Goal: Task Accomplishment & Management: Manage account settings

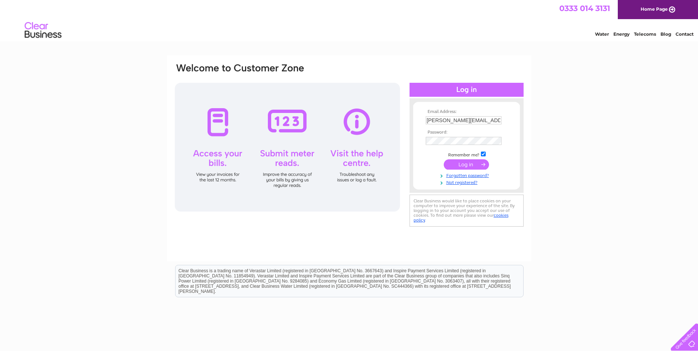
click at [469, 167] on input "submit" at bounding box center [466, 164] width 45 height 10
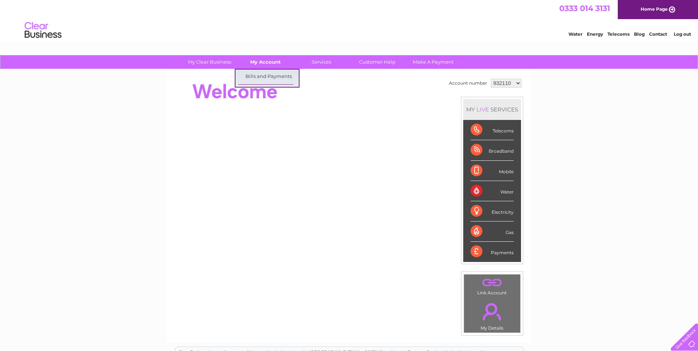
click at [269, 66] on link "My Account" at bounding box center [265, 62] width 61 height 14
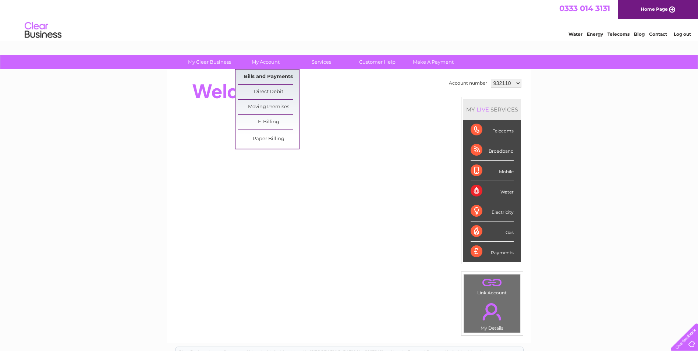
click at [268, 74] on link "Bills and Payments" at bounding box center [268, 77] width 61 height 15
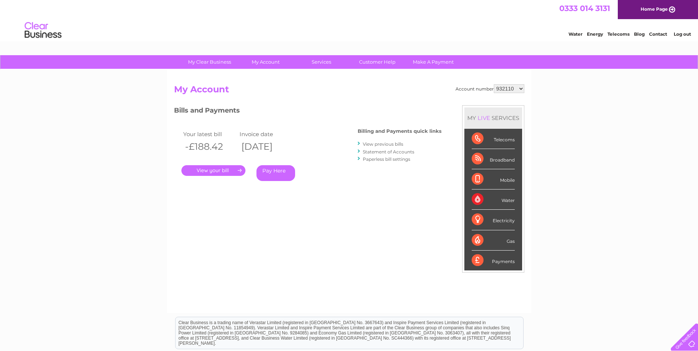
click at [500, 87] on select "932110 993899 999064 1122836 1154848" at bounding box center [509, 88] width 31 height 9
select select "993899"
click at [494, 84] on select "932110 993899 999064 1122836 1154848" at bounding box center [509, 88] width 31 height 9
click at [214, 173] on link "." at bounding box center [213, 170] width 64 height 11
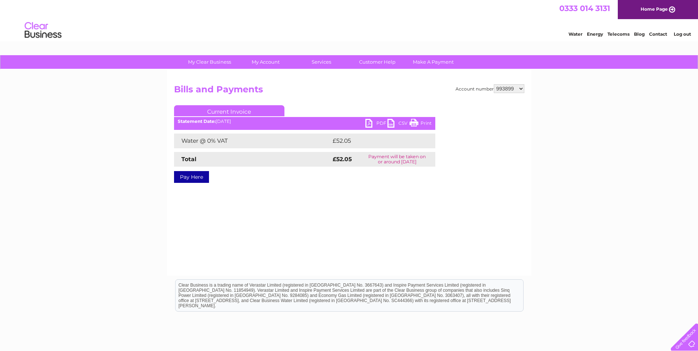
click at [367, 124] on link "PDF" at bounding box center [376, 124] width 22 height 11
click at [500, 88] on select "932110 993899 999064 1122836 1154848" at bounding box center [509, 88] width 31 height 9
select select "999064"
click at [494, 84] on select "932110 993899 999064 1122836 1154848" at bounding box center [509, 88] width 31 height 9
click at [235, 186] on div "Account number 932110 993899 999064 1122836 1154848 Bills and Payments Current …" at bounding box center [349, 139] width 350 height 110
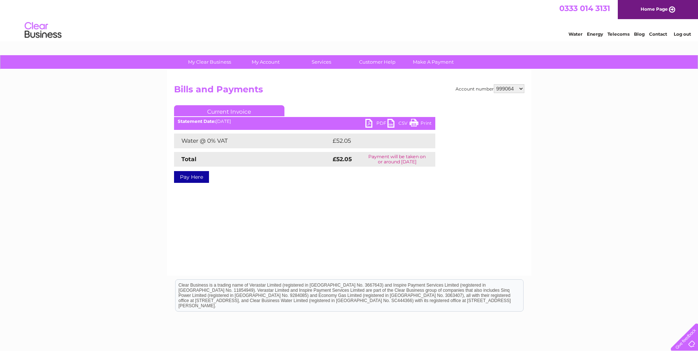
click at [251, 97] on h2 "Bills and Payments" at bounding box center [349, 91] width 350 height 14
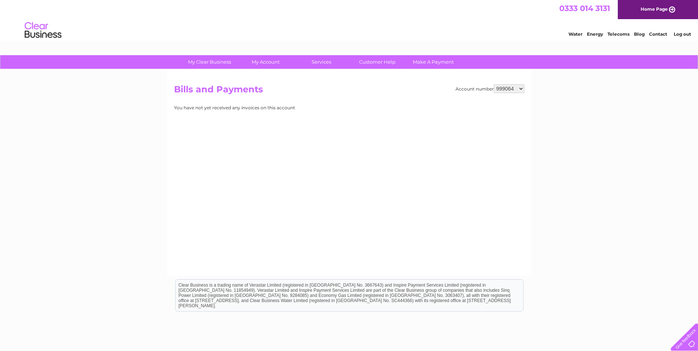
select select "1122836"
click at [494, 84] on select "932110 993899 999064 1122836 1154848" at bounding box center [509, 88] width 31 height 9
click at [388, 127] on div "Account number 932110 993899 999064 1122836 1154848 Bills and Payments You have…" at bounding box center [349, 139] width 350 height 110
click at [350, 134] on div "Account number 932110 993899 999064 1122836 1154848 Bills and Payments You have…" at bounding box center [349, 139] width 350 height 110
click at [148, 134] on div "My Clear Business Login Details My Details My Preferences Link Account My Accou…" at bounding box center [349, 228] width 698 height 346
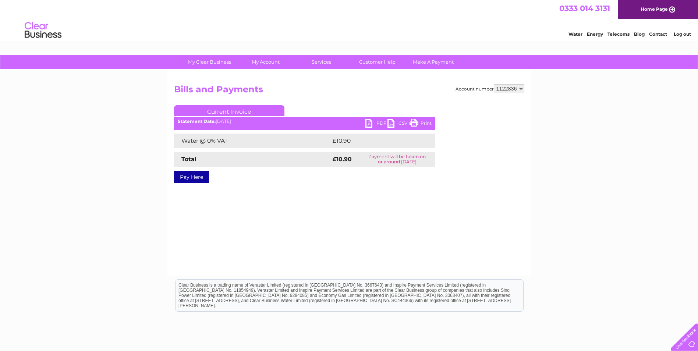
click at [542, 116] on div "My Clear Business Login Details My Details My Preferences Link Account My Accou…" at bounding box center [349, 228] width 698 height 346
click at [366, 122] on link "PDF" at bounding box center [376, 124] width 22 height 11
click at [369, 122] on link "PDF" at bounding box center [376, 124] width 22 height 11
click at [505, 86] on select "932110 993899 999064 1122836 1154848" at bounding box center [509, 88] width 31 height 9
click at [494, 84] on select "932110 993899 999064 1122836 1154848" at bounding box center [509, 88] width 31 height 9
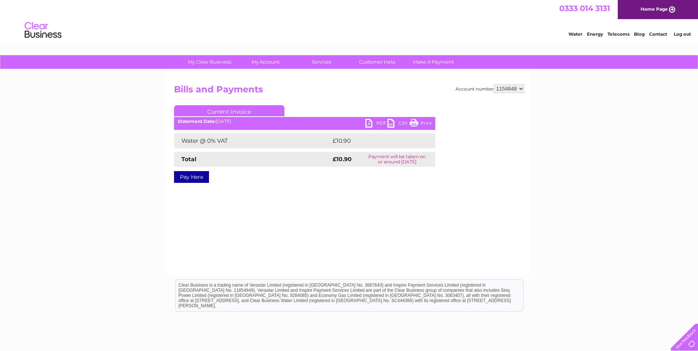
click at [507, 88] on select "932110 993899 999064 1122836 1154848" at bounding box center [509, 88] width 31 height 9
click at [494, 84] on select "932110 993899 999064 1122836 1154848" at bounding box center [509, 88] width 31 height 9
click at [372, 124] on link "PDF" at bounding box center [376, 124] width 22 height 11
click at [503, 90] on select "932110 993899 999064 1122836 1154848" at bounding box center [509, 88] width 31 height 9
select select "1122836"
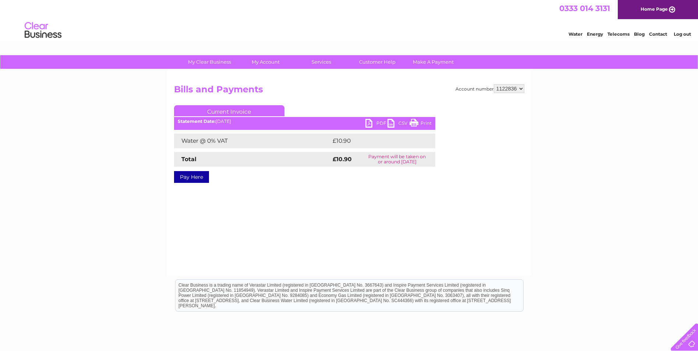
click at [494, 84] on select "932110 993899 999064 1122836 1154848" at bounding box center [509, 88] width 31 height 9
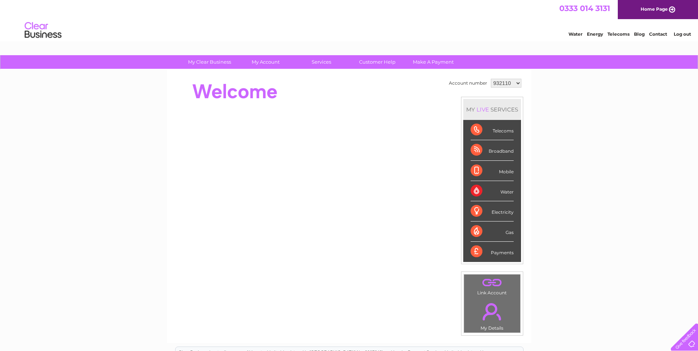
click at [508, 84] on select "932110 993899 999064 1122836 1154848" at bounding box center [506, 83] width 31 height 9
select select "1154848"
click at [491, 79] on select "932110 993899 999064 1122836 1154848" at bounding box center [506, 83] width 31 height 9
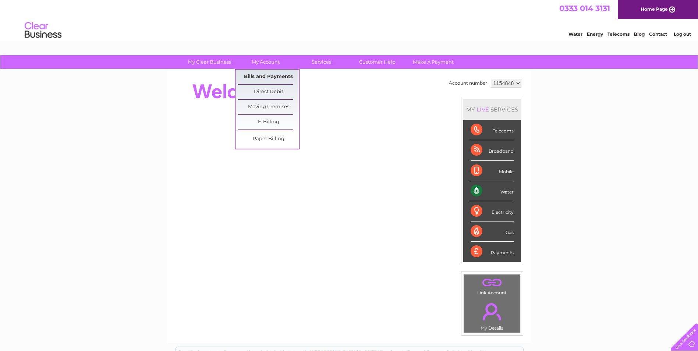
click at [274, 75] on link "Bills and Payments" at bounding box center [268, 77] width 61 height 15
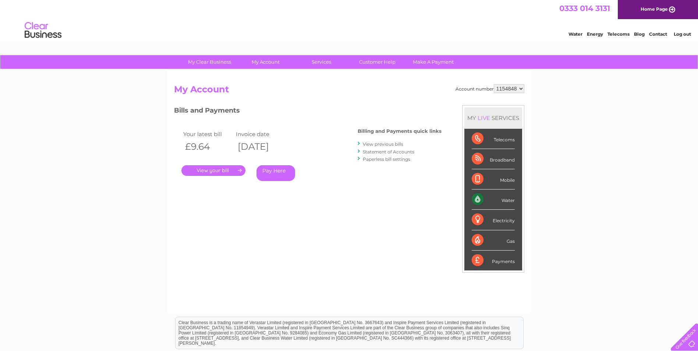
click at [195, 169] on link "." at bounding box center [213, 170] width 64 height 11
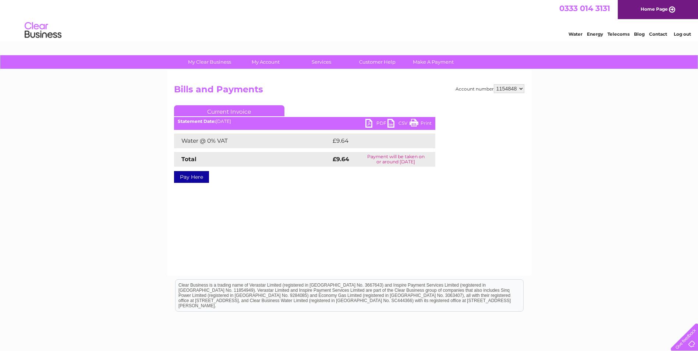
click at [372, 123] on link "PDF" at bounding box center [376, 124] width 22 height 11
click at [445, 38] on div "Water Energy Telecoms Blog Contact Log out" at bounding box center [349, 31] width 698 height 24
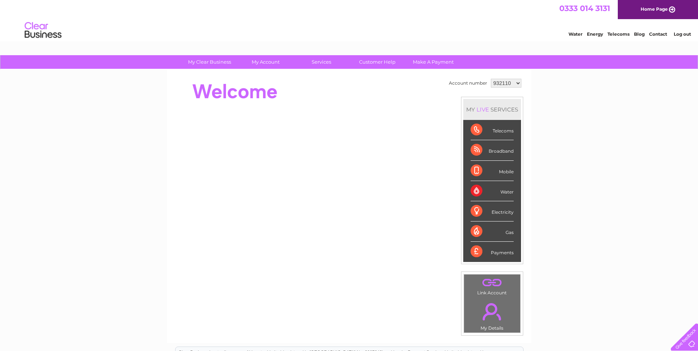
click at [680, 31] on link "Log out" at bounding box center [682, 34] width 17 height 6
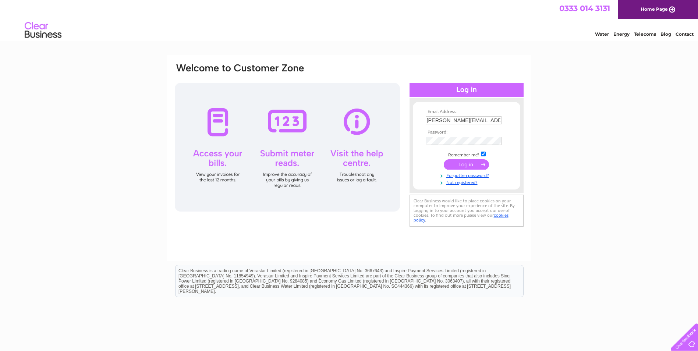
drag, startPoint x: 493, startPoint y: 120, endPoint x: 313, endPoint y: 115, distance: 179.6
click at [319, 126] on div "Email Address: elaine@thelendingchannel.co.uk Password:" at bounding box center [349, 146] width 350 height 166
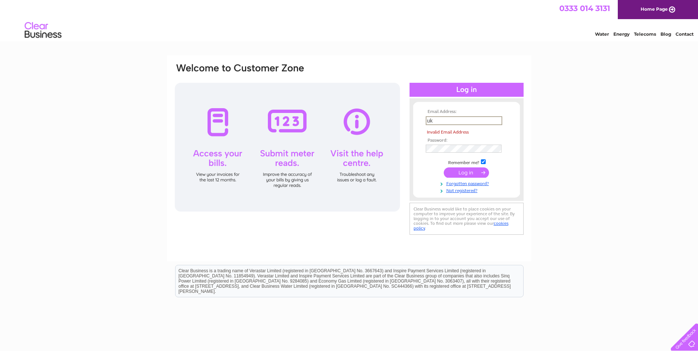
type input "k"
type input "a"
type input "gillmccallum66@gmail.com"
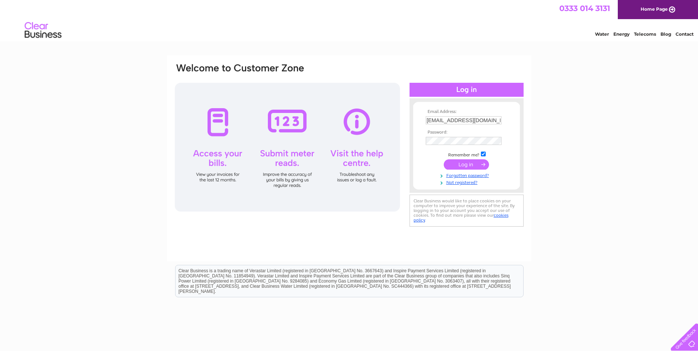
click at [461, 165] on input "submit" at bounding box center [466, 164] width 45 height 10
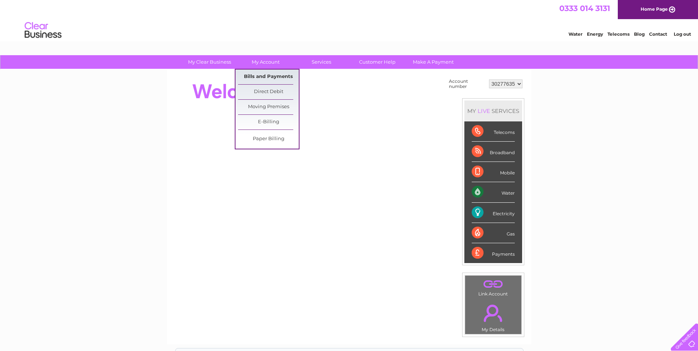
click at [275, 75] on link "Bills and Payments" at bounding box center [268, 77] width 61 height 15
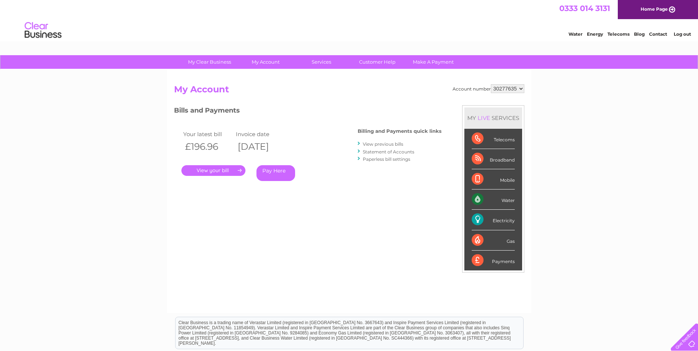
click at [214, 170] on link "." at bounding box center [213, 170] width 64 height 11
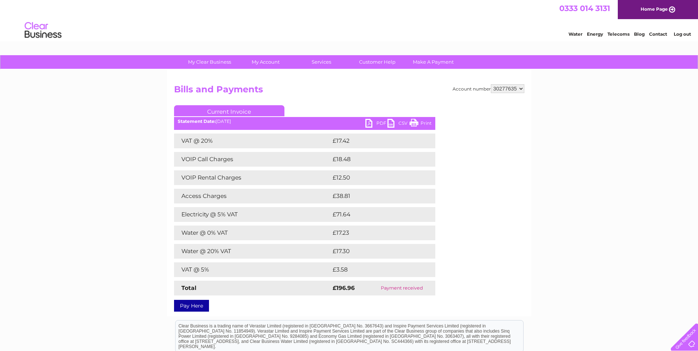
click at [371, 124] on link "PDF" at bounding box center [376, 124] width 22 height 11
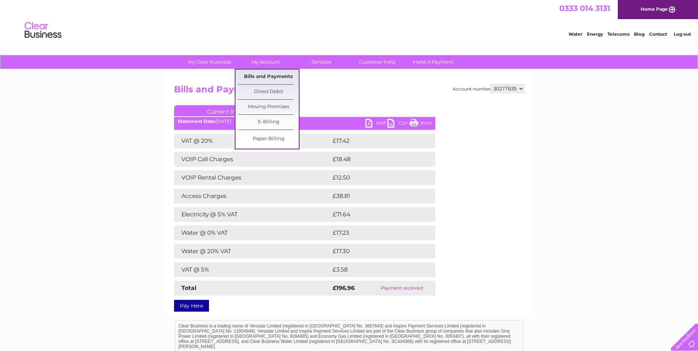
click at [264, 71] on link "Bills and Payments" at bounding box center [268, 77] width 61 height 15
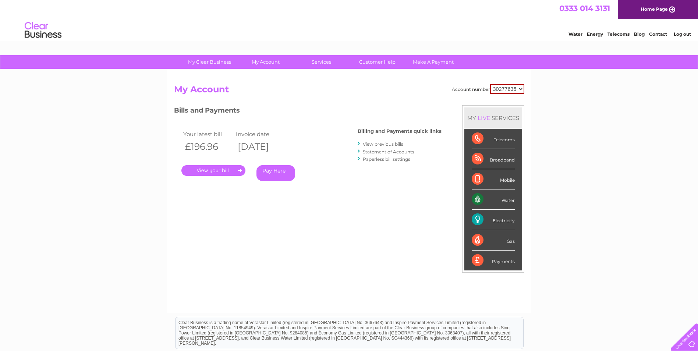
click at [397, 144] on link "View previous bills" at bounding box center [383, 144] width 40 height 6
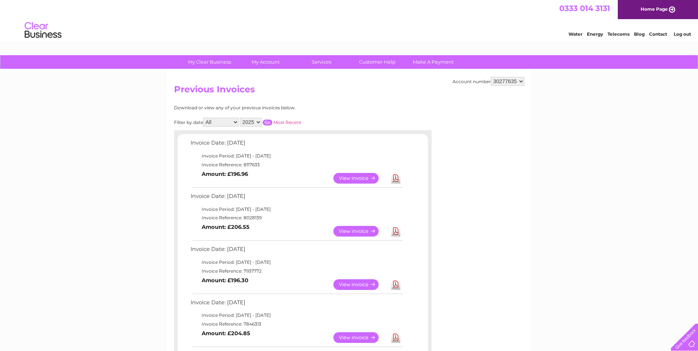
click at [353, 231] on link "View" at bounding box center [360, 231] width 54 height 11
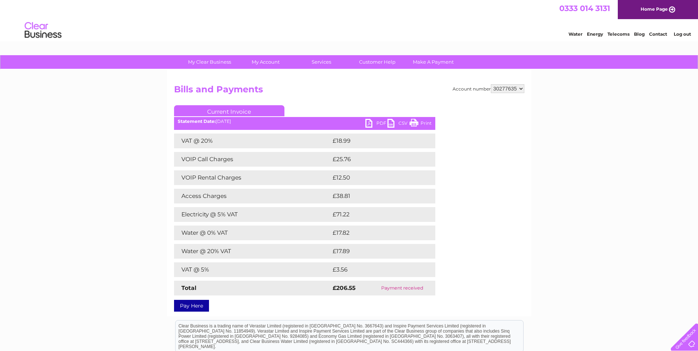
click at [359, 121] on div "Statement Date: [DATE]" at bounding box center [304, 121] width 261 height 5
click at [366, 121] on link "PDF" at bounding box center [376, 124] width 22 height 11
